Goal: Information Seeking & Learning: Learn about a topic

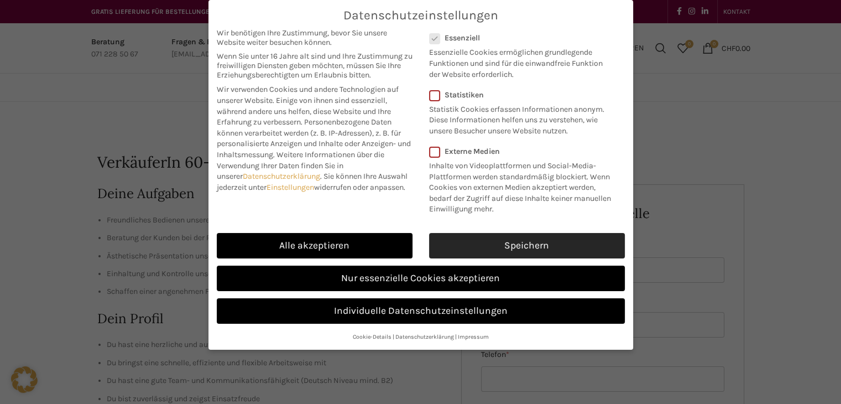
click at [505, 242] on link "Speichern" at bounding box center [527, 245] width 196 height 25
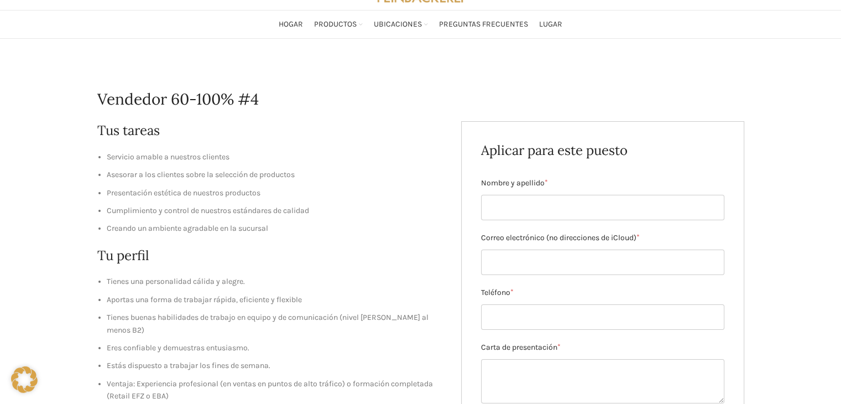
scroll to position [111, 0]
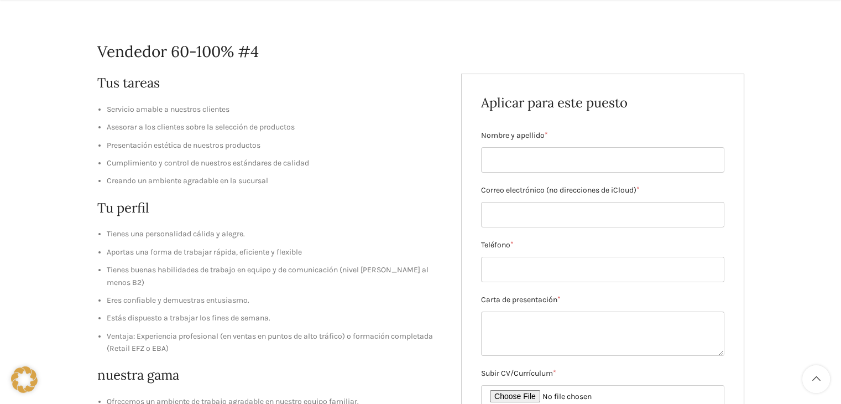
click at [372, 74] on h2 "Tus tareas" at bounding box center [271, 83] width 348 height 19
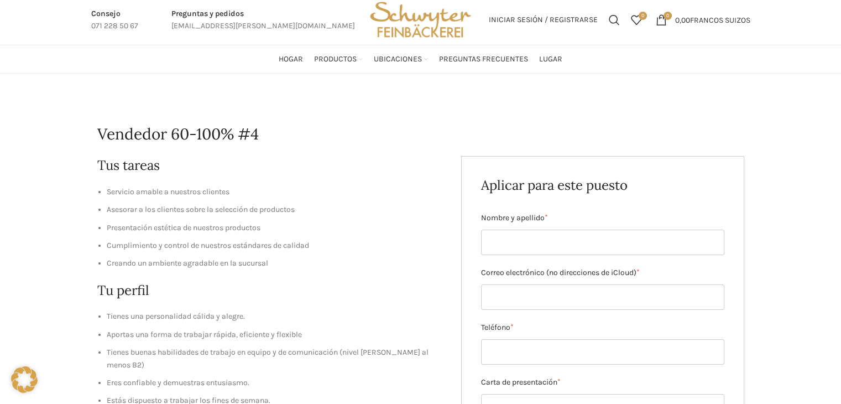
scroll to position [0, 0]
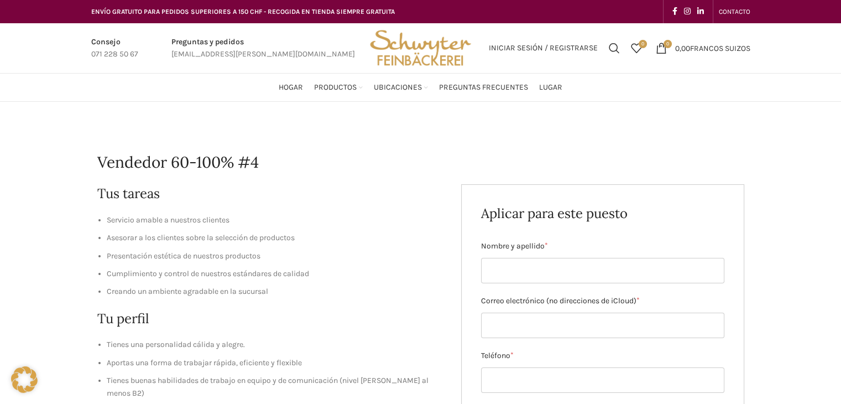
click at [428, 51] on img "Logotipo del sitio" at bounding box center [420, 48] width 108 height 50
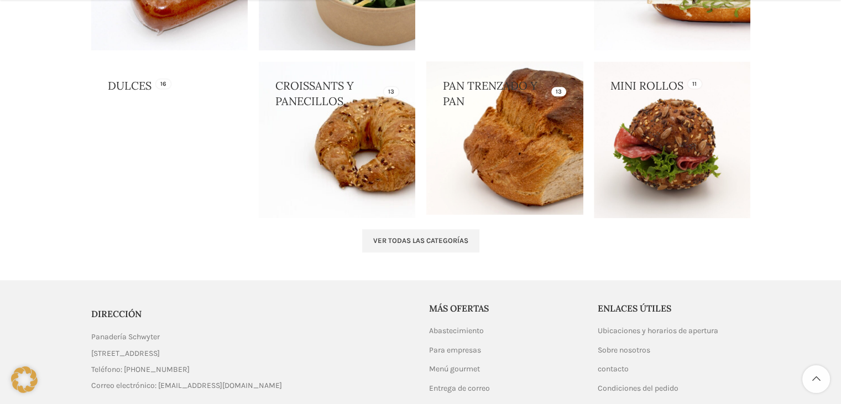
scroll to position [1230, 0]
